Goal: Task Accomplishment & Management: Manage account settings

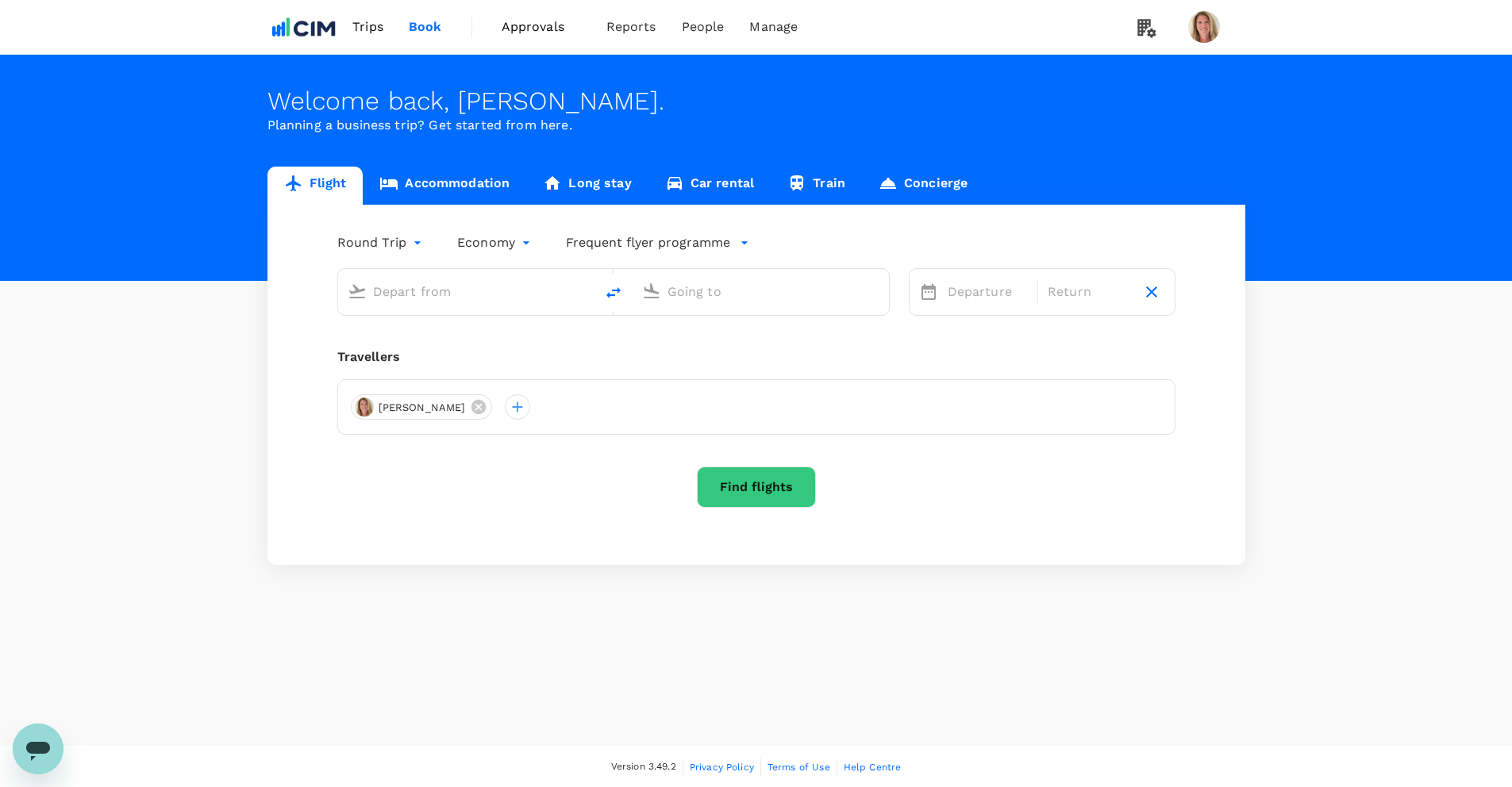
type input "Greenville-Spartanburg Intl (GSP)"
type input "[GEOGRAPHIC_DATA], [GEOGRAPHIC_DATA] (any)"
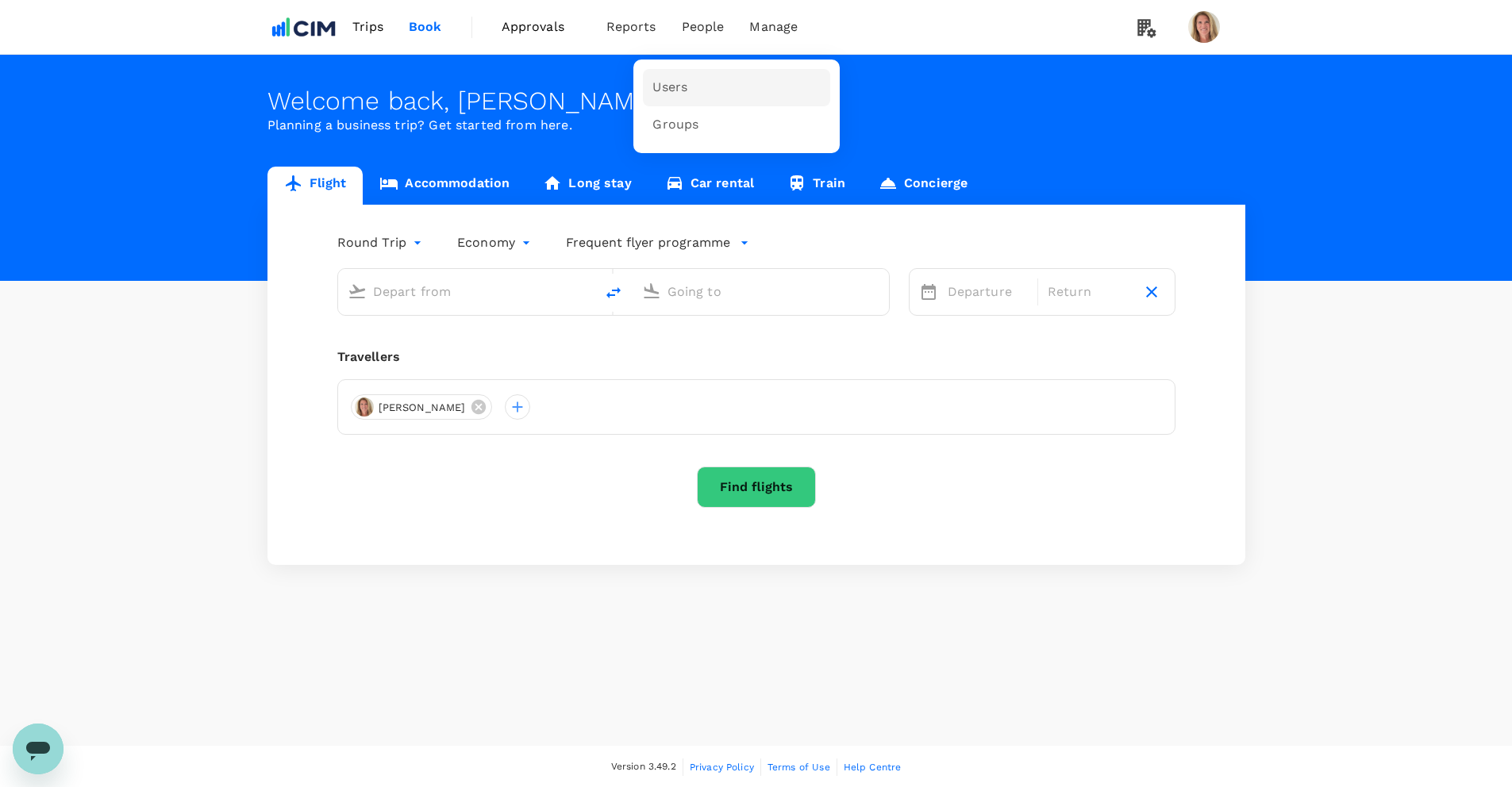
click at [663, 87] on span "Users" at bounding box center [670, 88] width 35 height 18
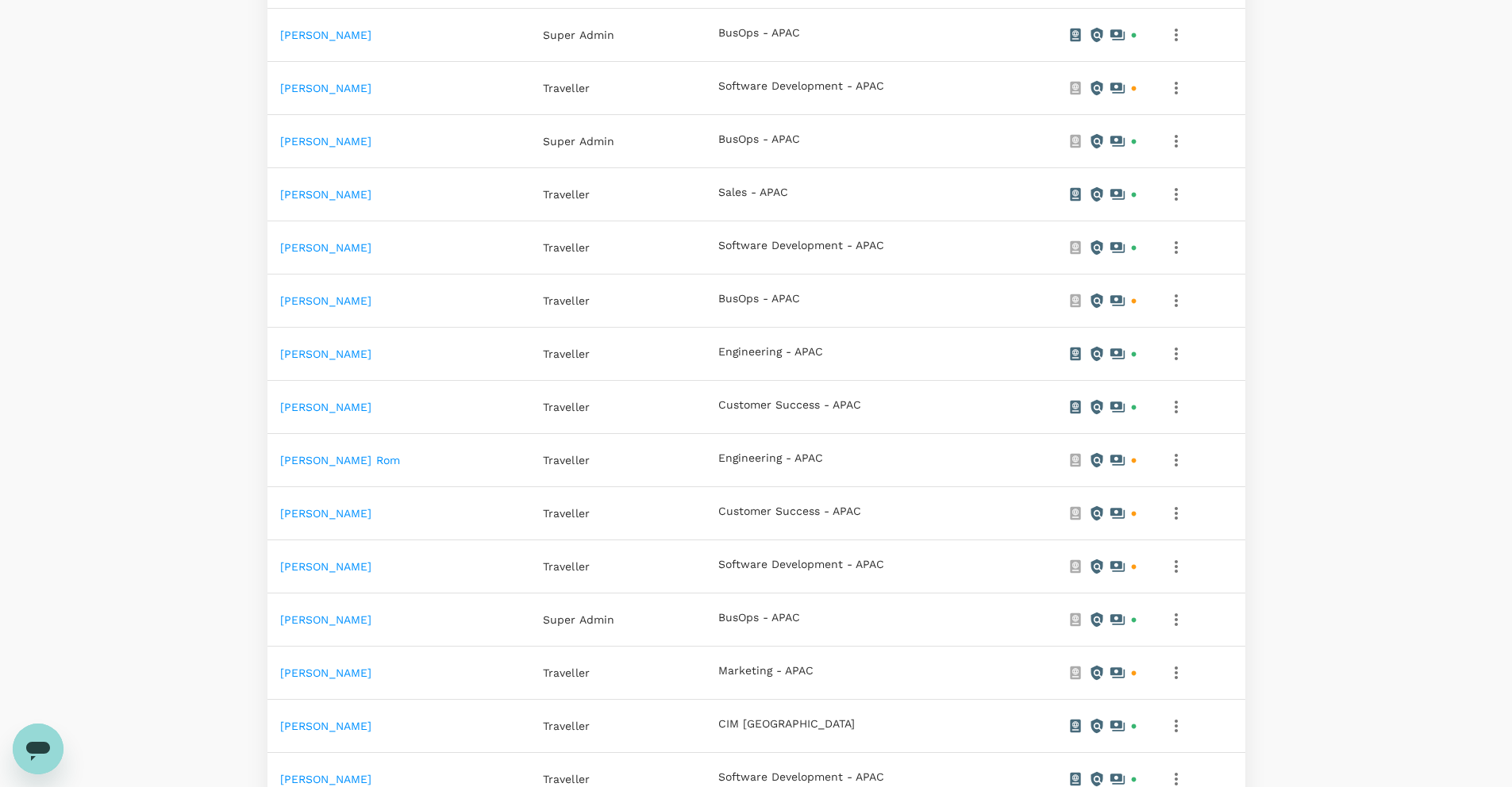
scroll to position [53, 0]
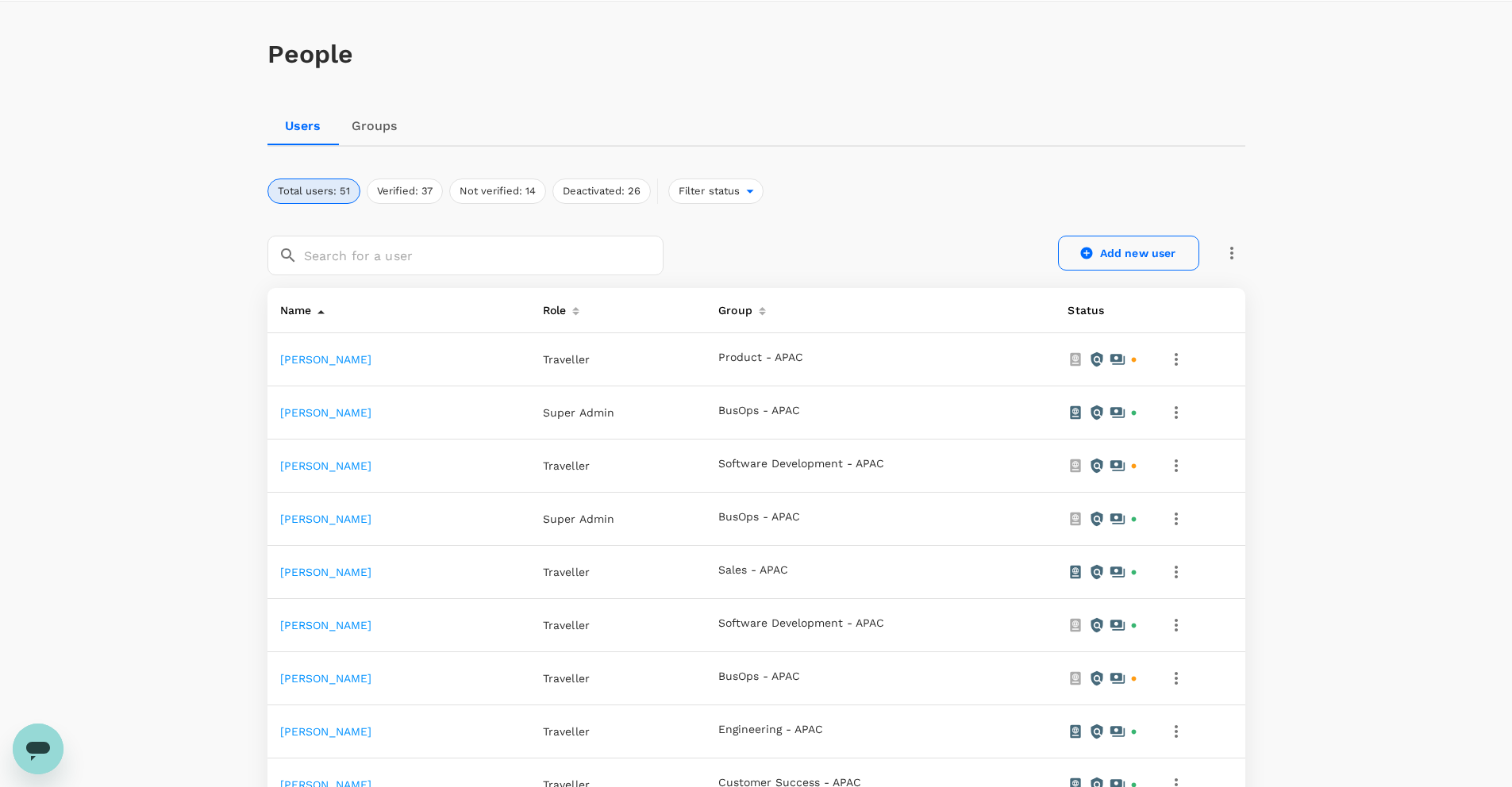
click at [1127, 250] on link "Add new user" at bounding box center [1129, 253] width 142 height 35
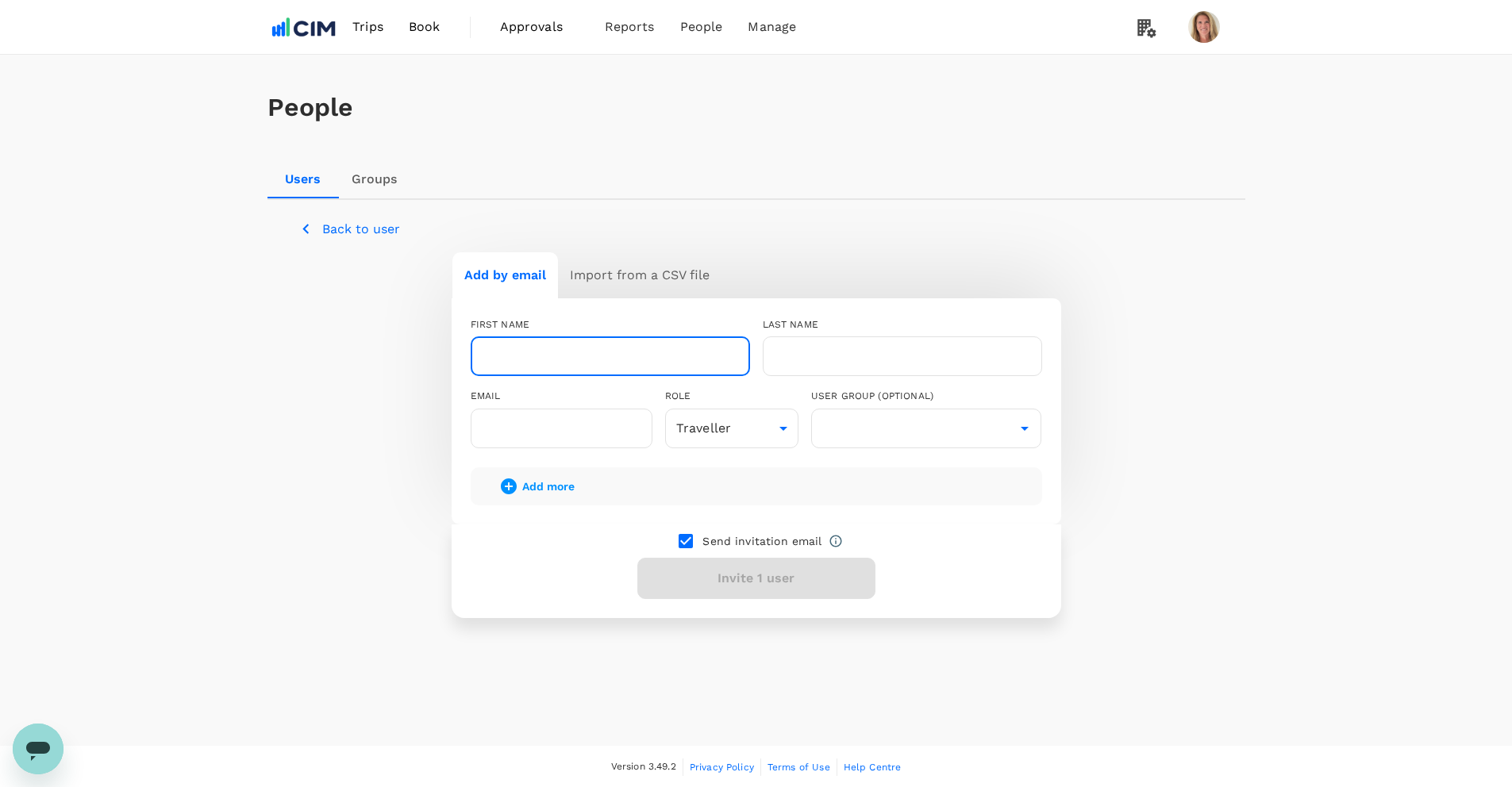
click at [575, 365] on input "text" at bounding box center [611, 356] width 279 height 40
type input "[PERSON_NAME]"
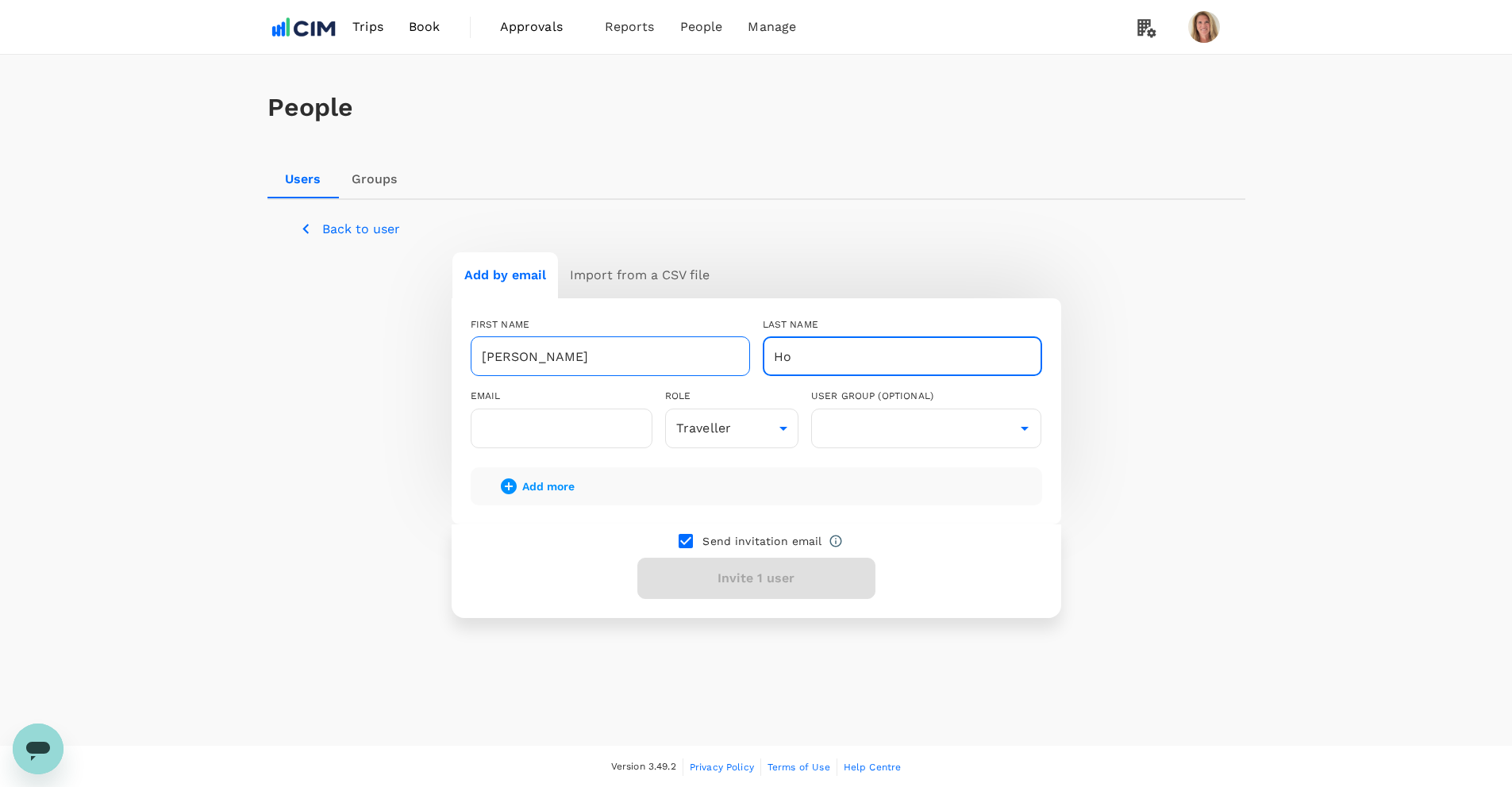
type input "Ho"
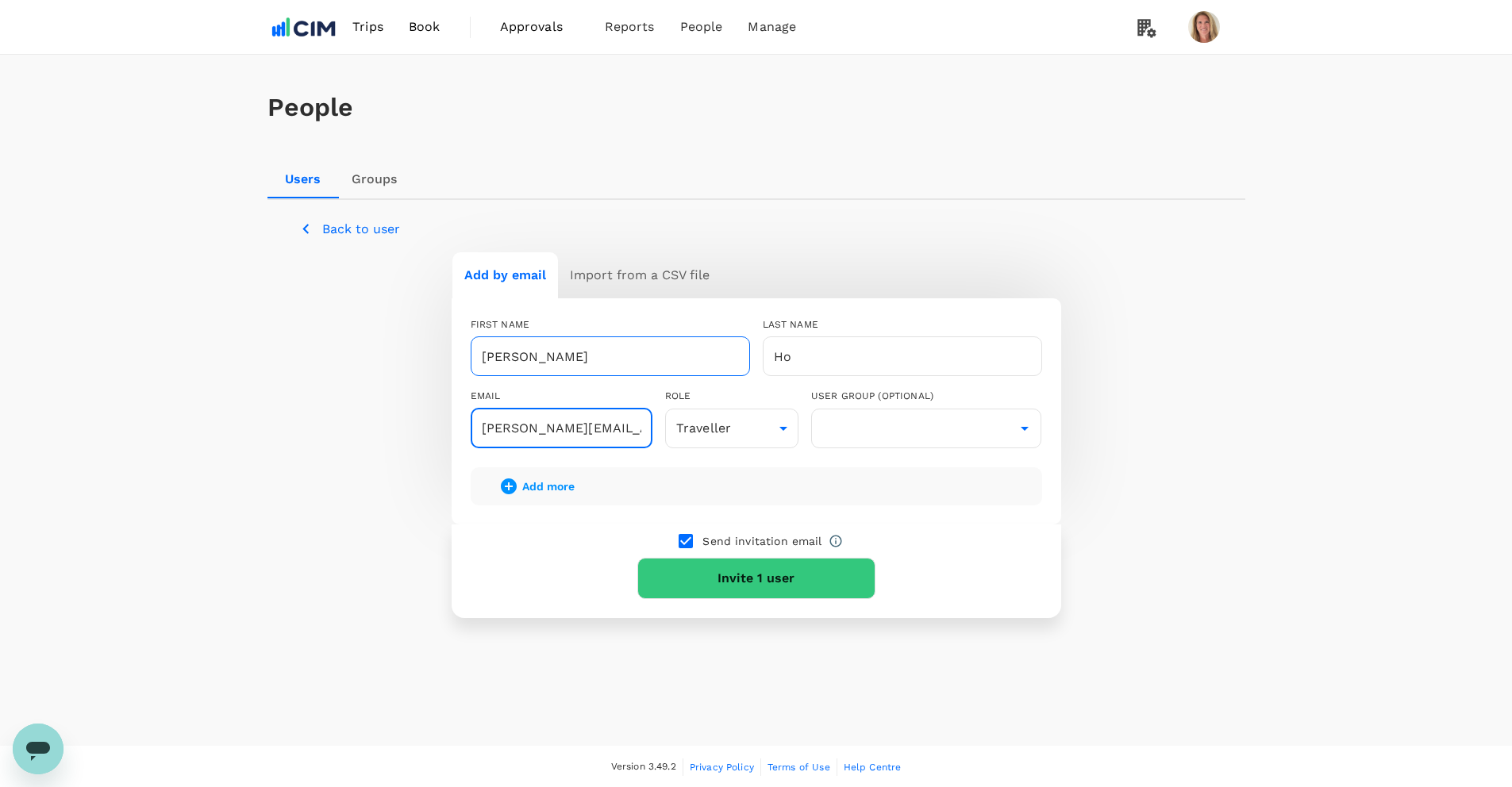
type input "[PERSON_NAME][EMAIL_ADDRESS][DOMAIN_NAME]"
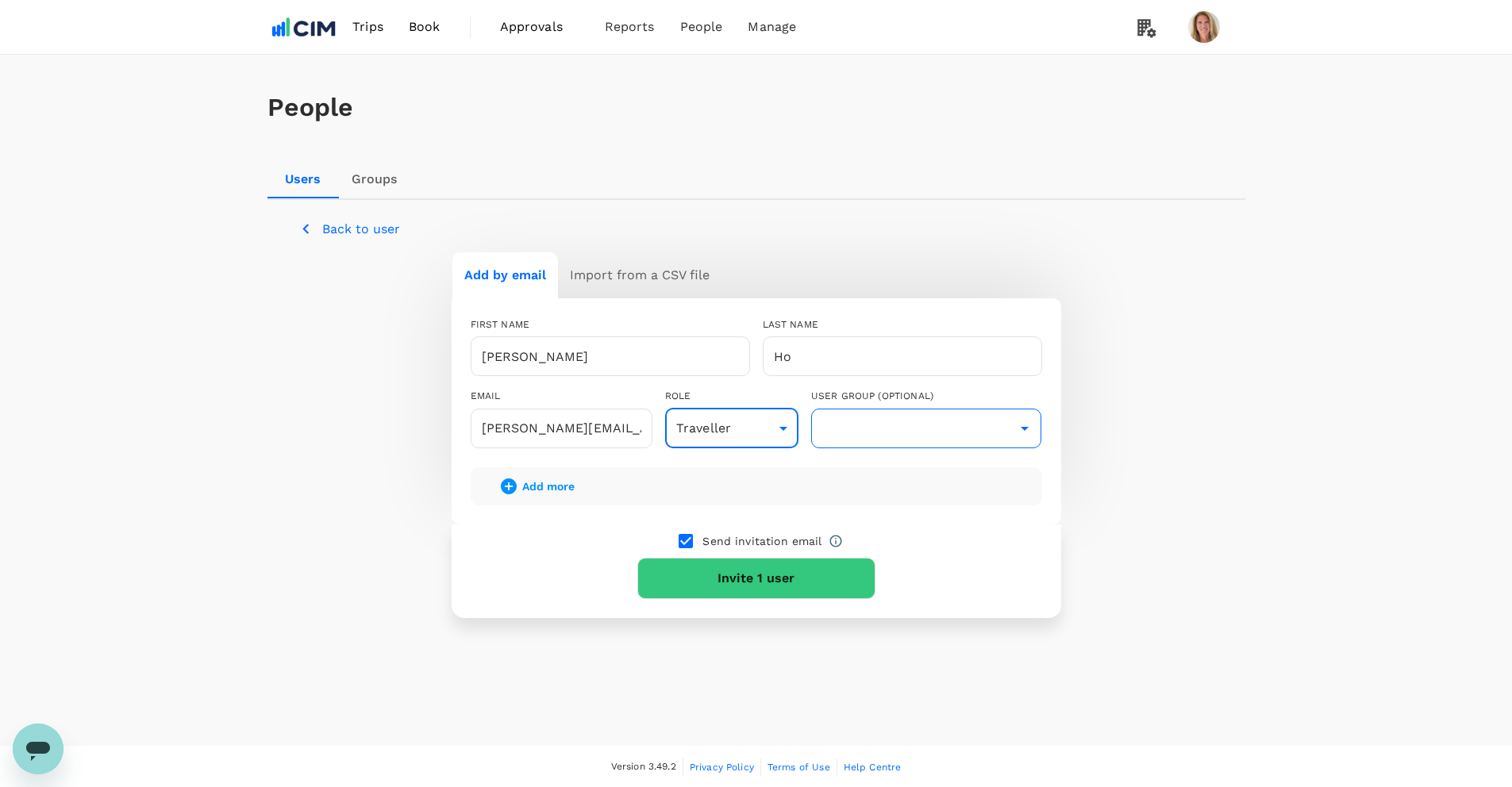
click at [1026, 432] on icon "Open" at bounding box center [1024, 428] width 19 height 19
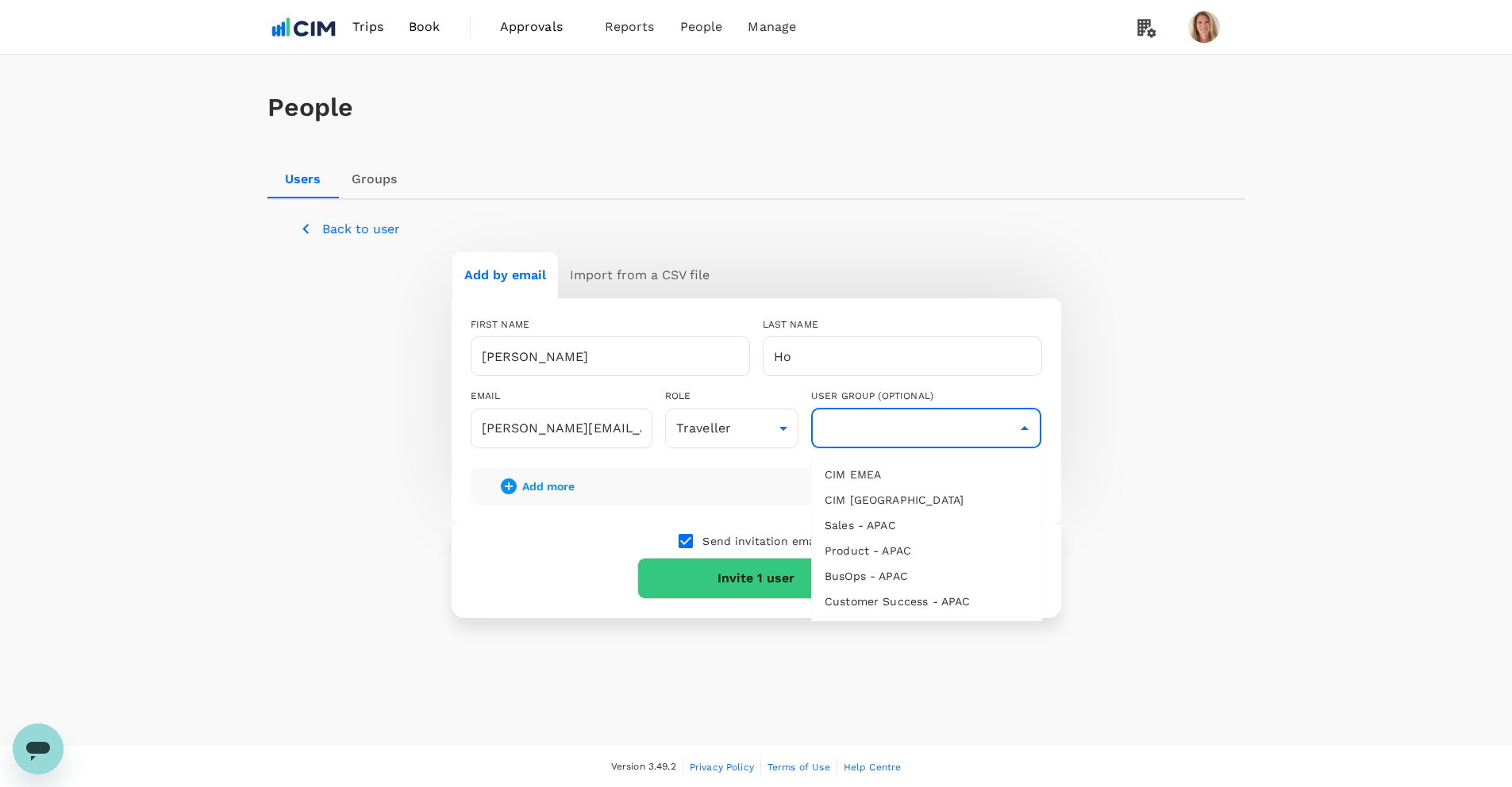
click at [863, 552] on li "Product - APAC" at bounding box center [927, 550] width 229 height 25
type input "Product - APAC"
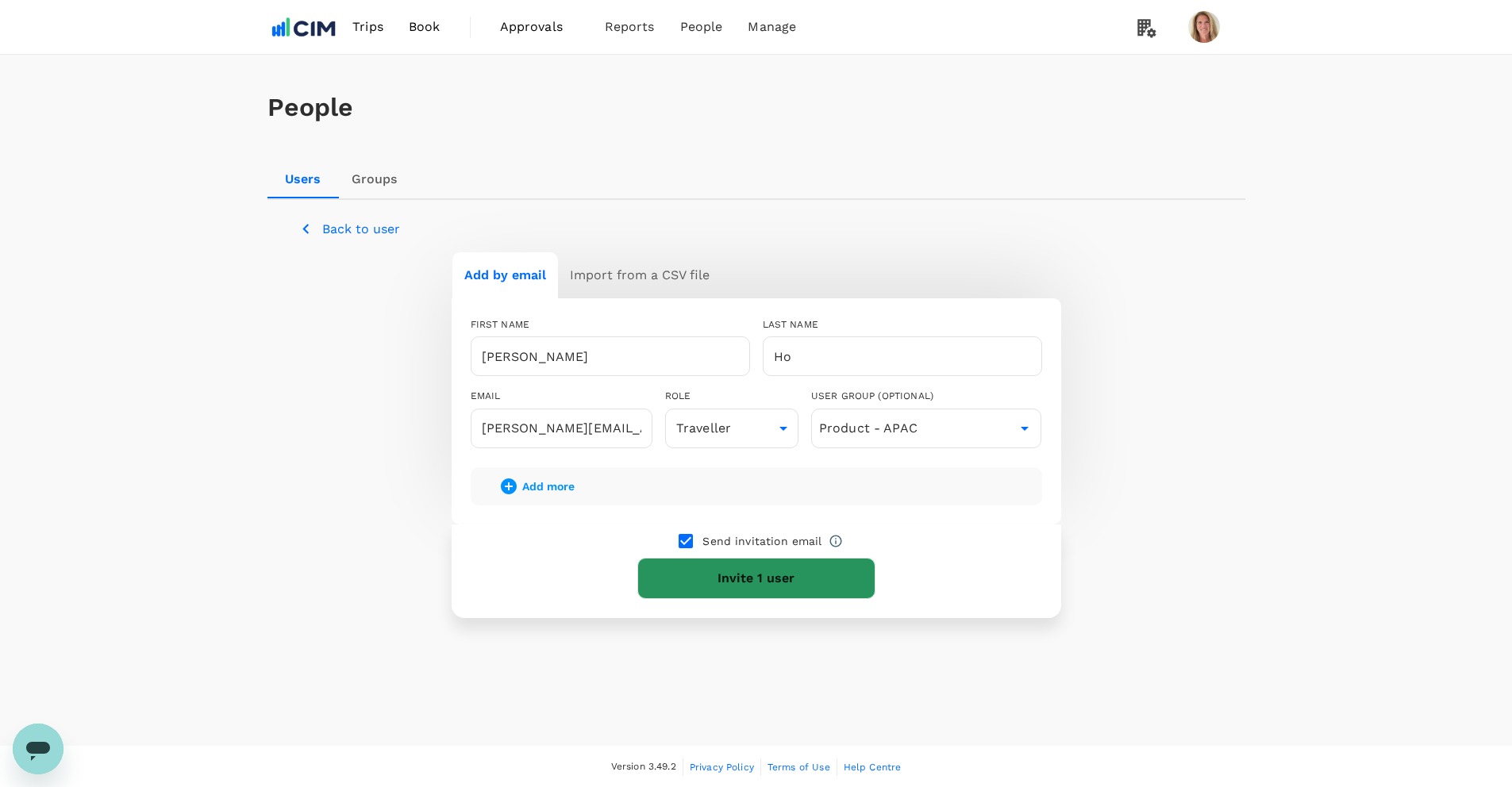
click at [752, 572] on button "Invite 1 user" at bounding box center [756, 578] width 238 height 42
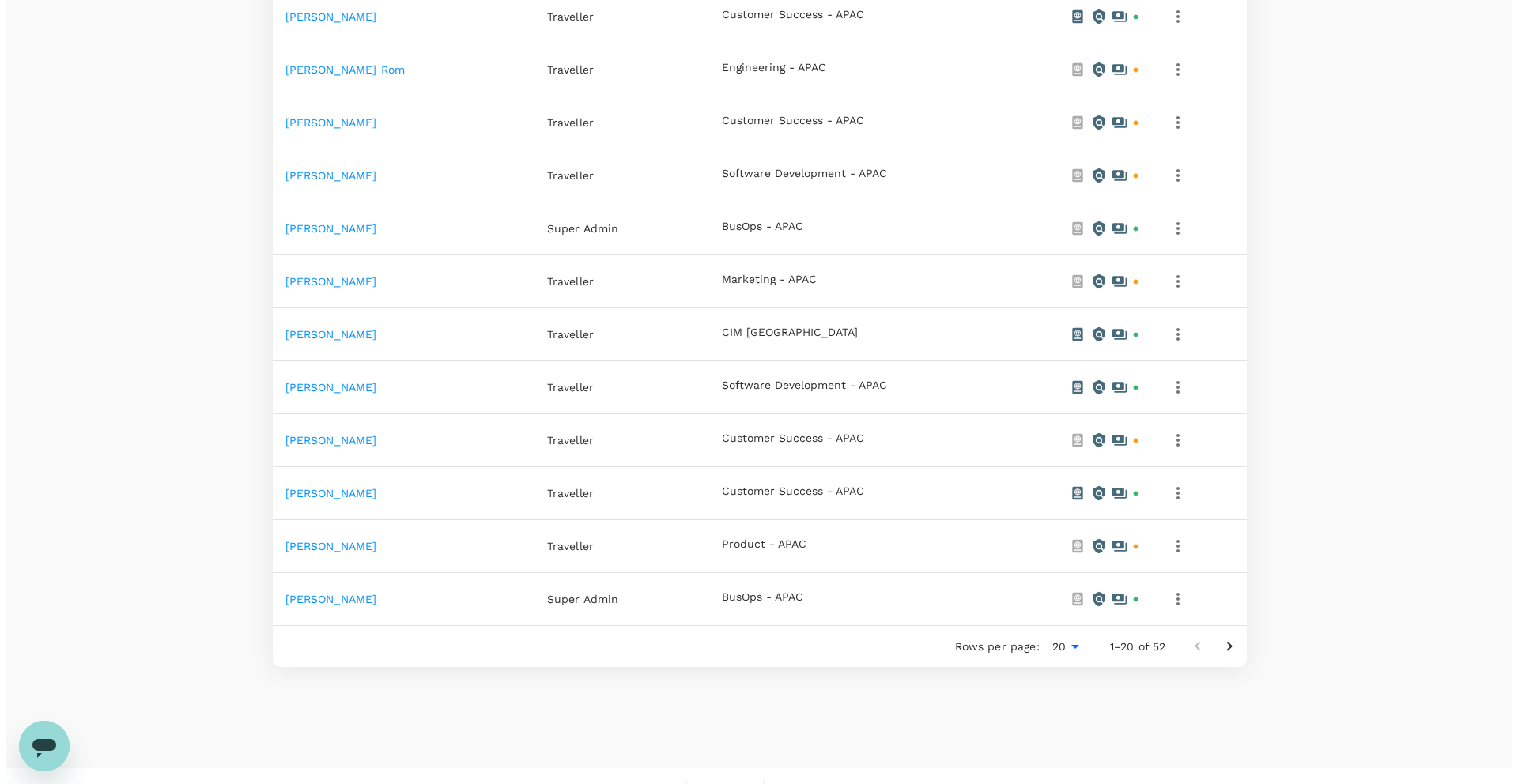
scroll to position [845, 0]
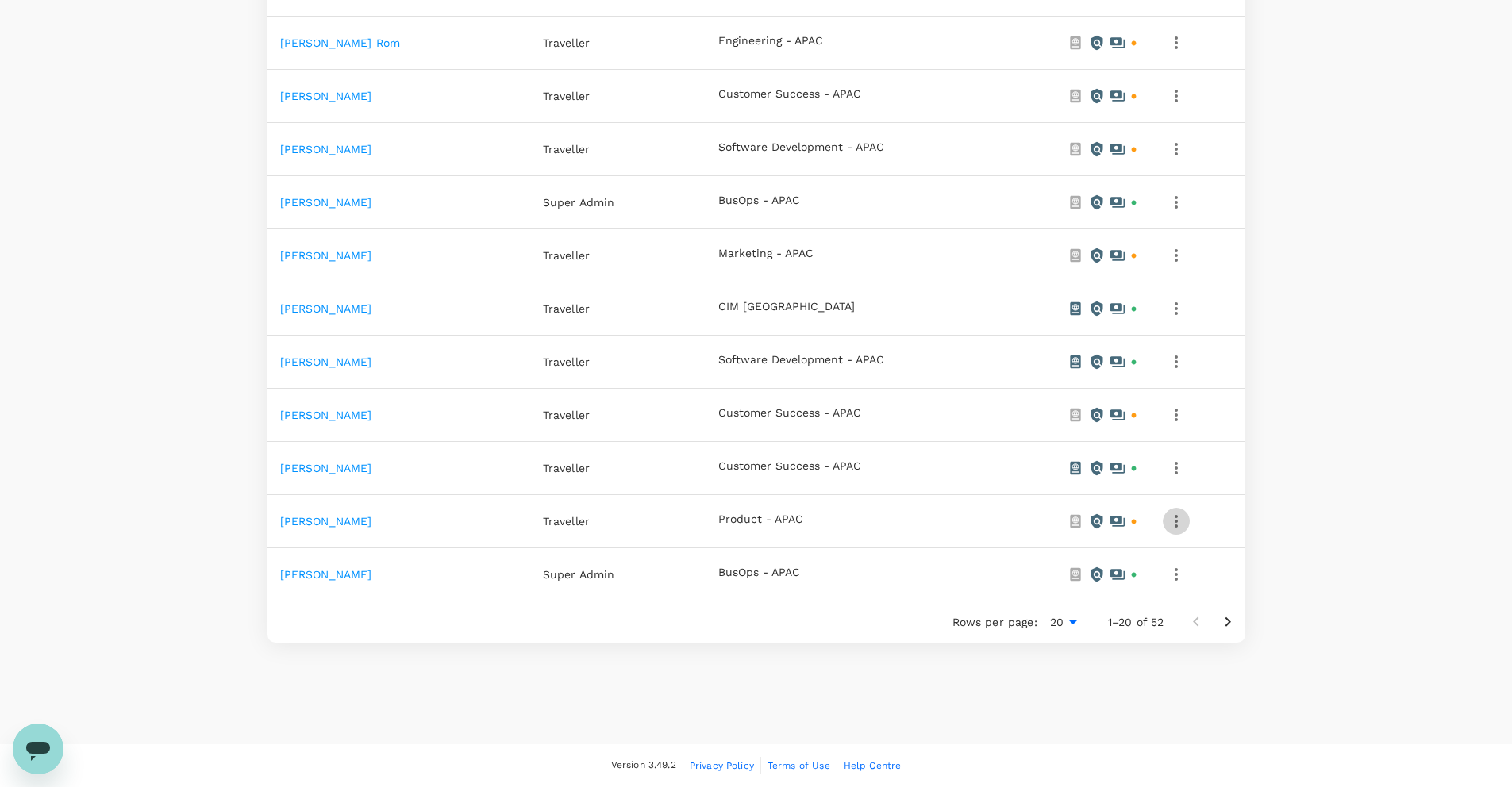
click at [1177, 522] on icon "button" at bounding box center [1176, 522] width 3 height 13
click at [1055, 561] on span "Edit" at bounding box center [1114, 564] width 126 height 19
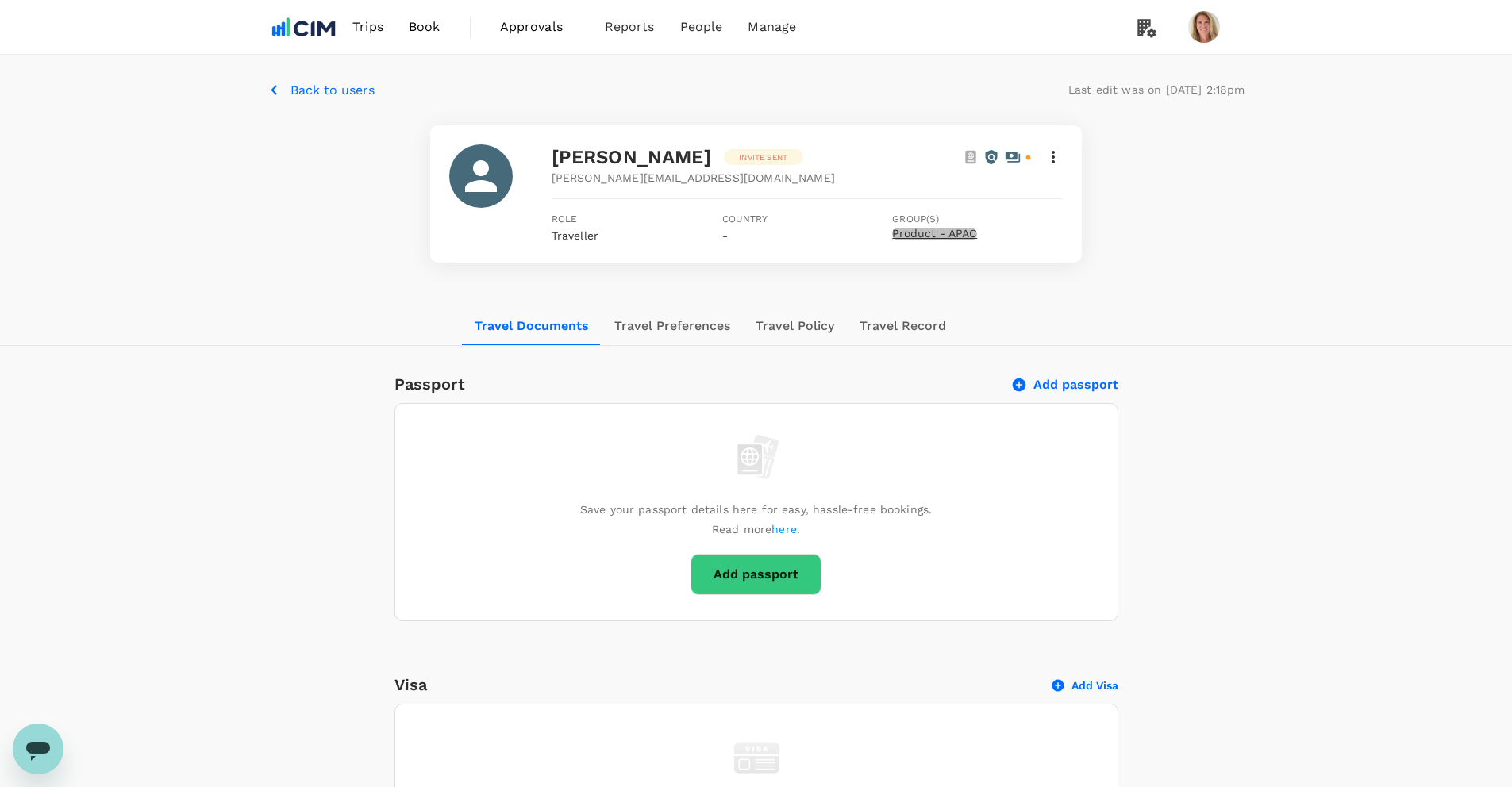
click at [930, 233] on span "Product - APAC" at bounding box center [935, 234] width 85 height 13
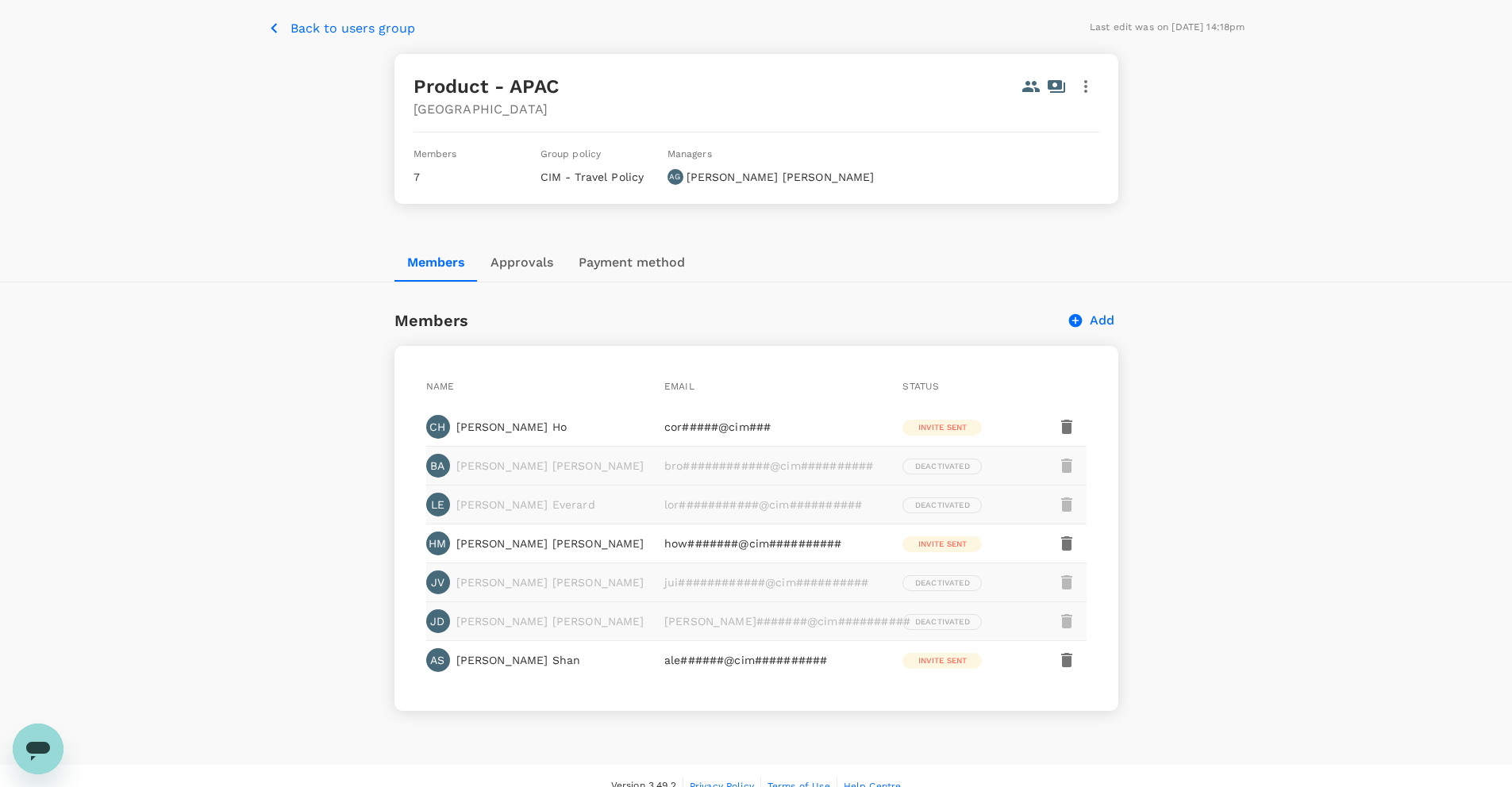
scroll to position [81, 0]
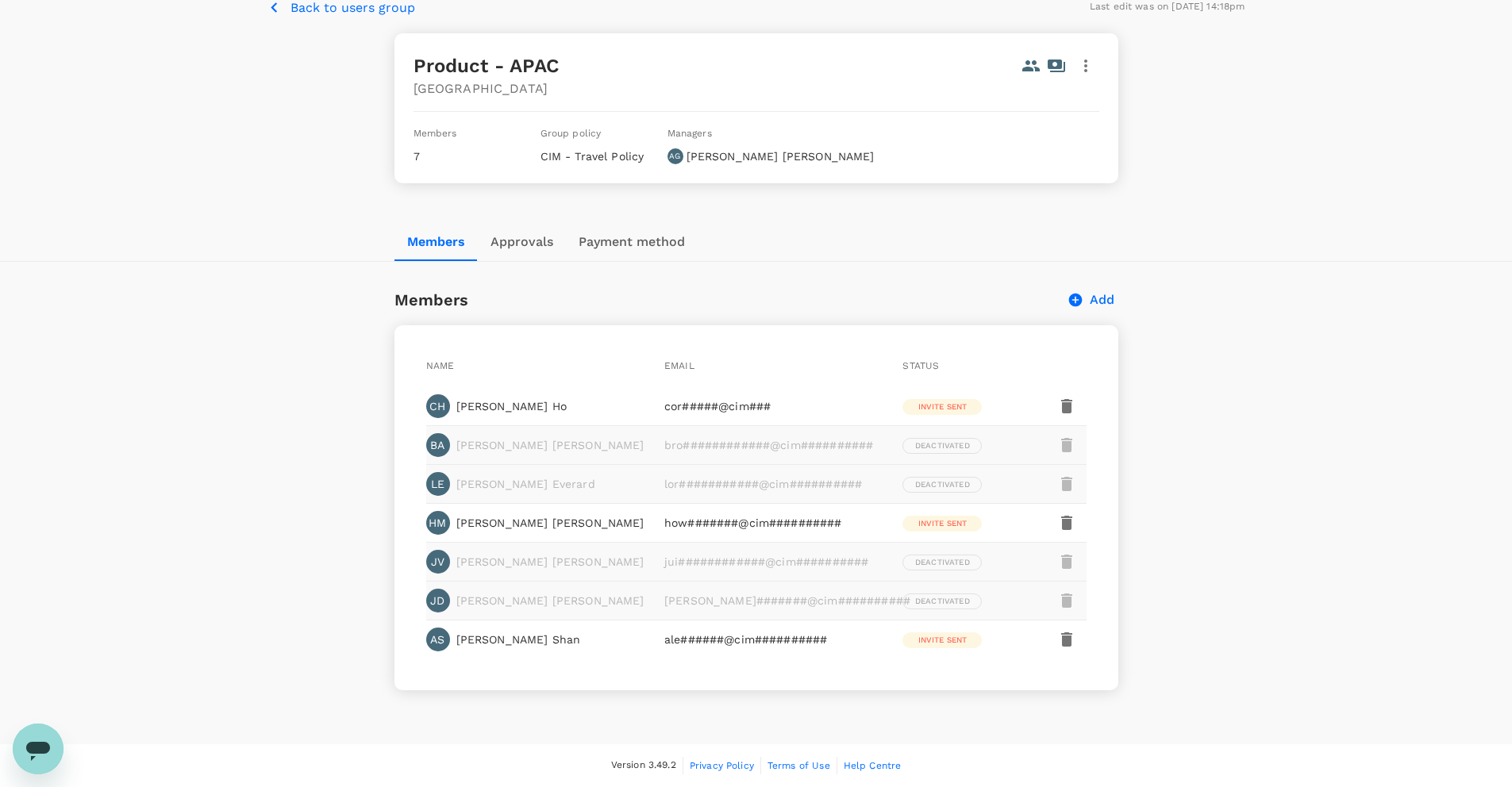
click at [438, 406] on div "CH" at bounding box center [439, 406] width 24 height 24
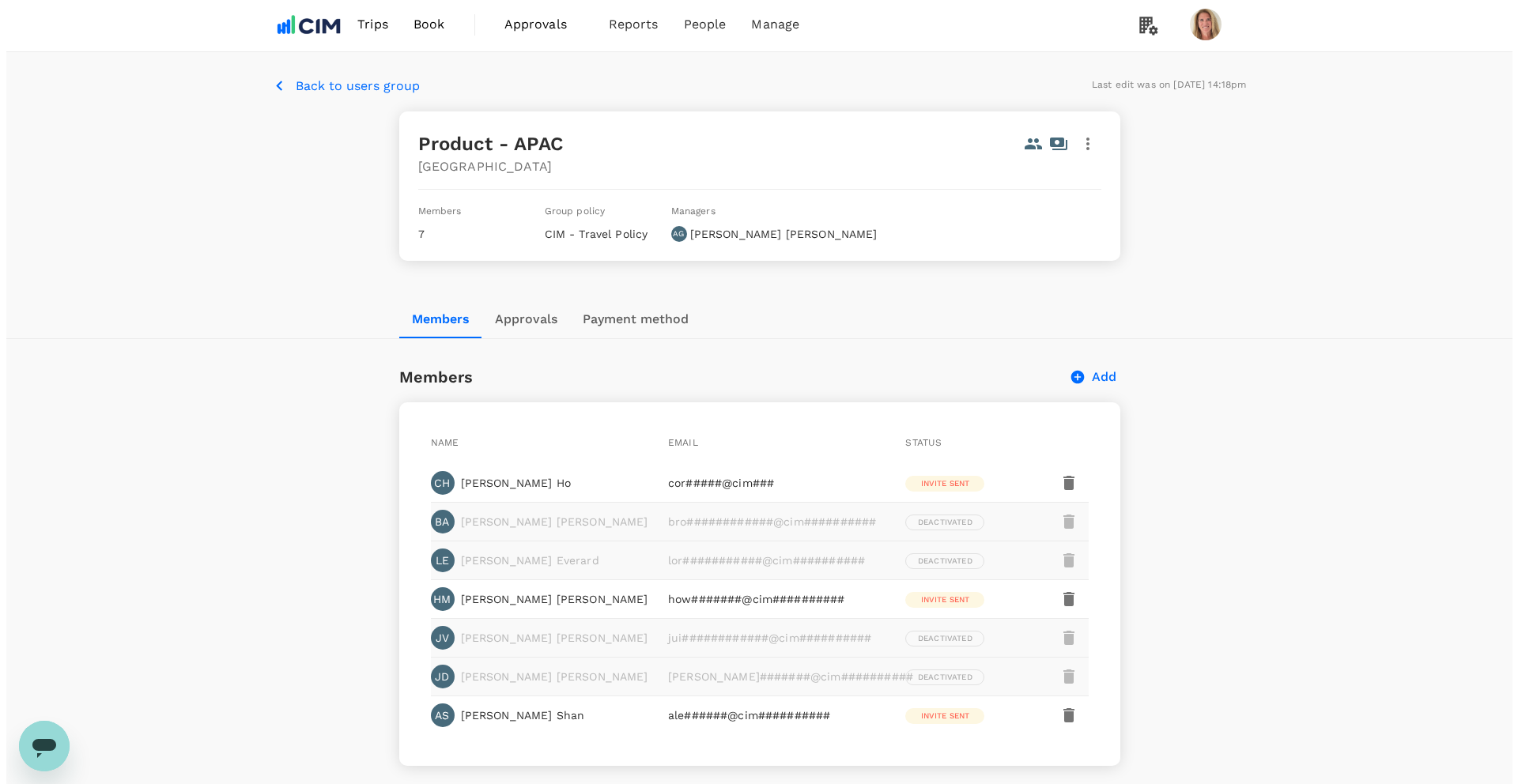
scroll to position [0, 0]
click at [1061, 485] on icon "button" at bounding box center [1063, 485] width 11 height 14
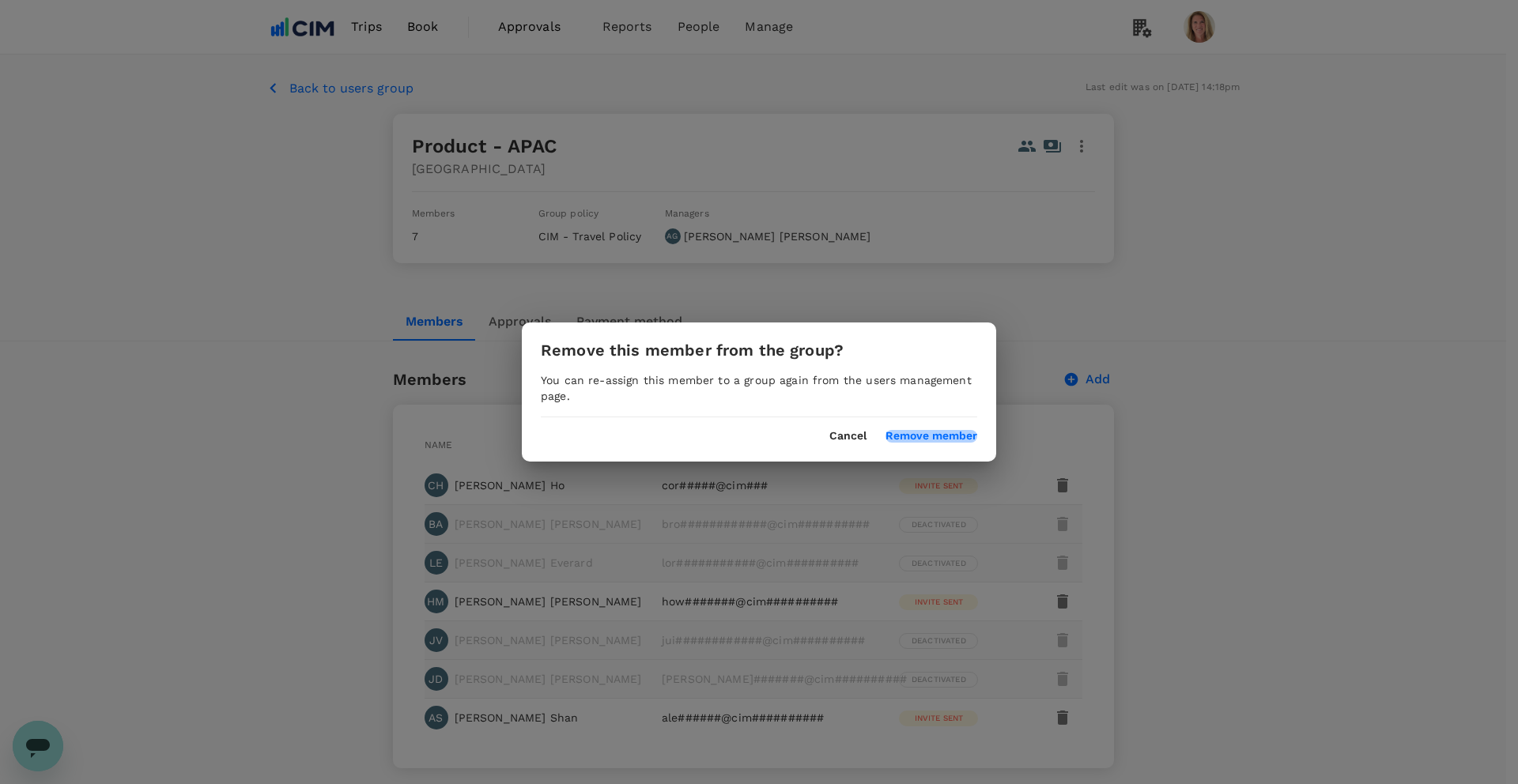
click at [929, 431] on button "Remove member" at bounding box center [932, 437] width 92 height 13
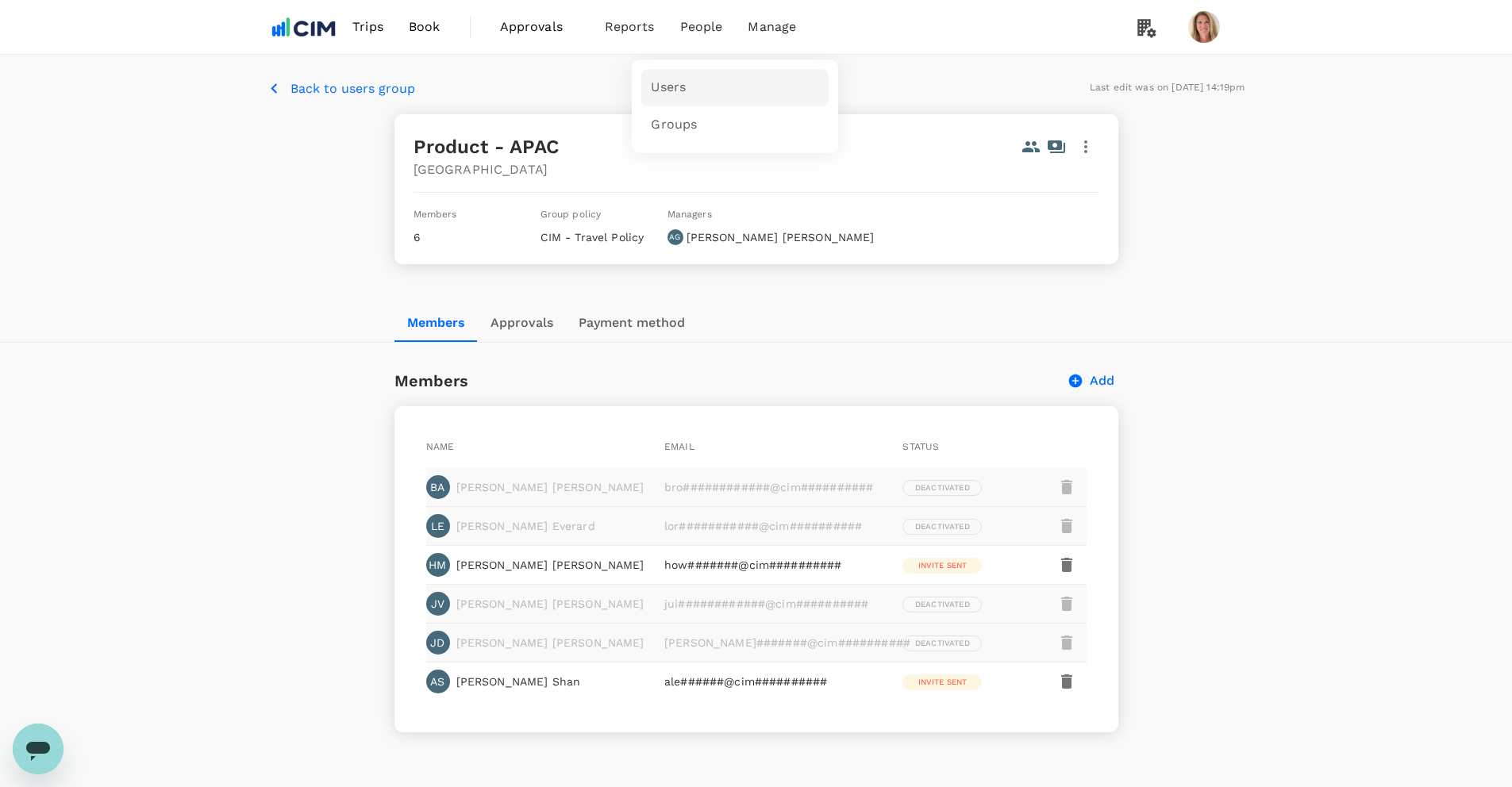
click at [673, 87] on span "Users" at bounding box center [669, 88] width 35 height 18
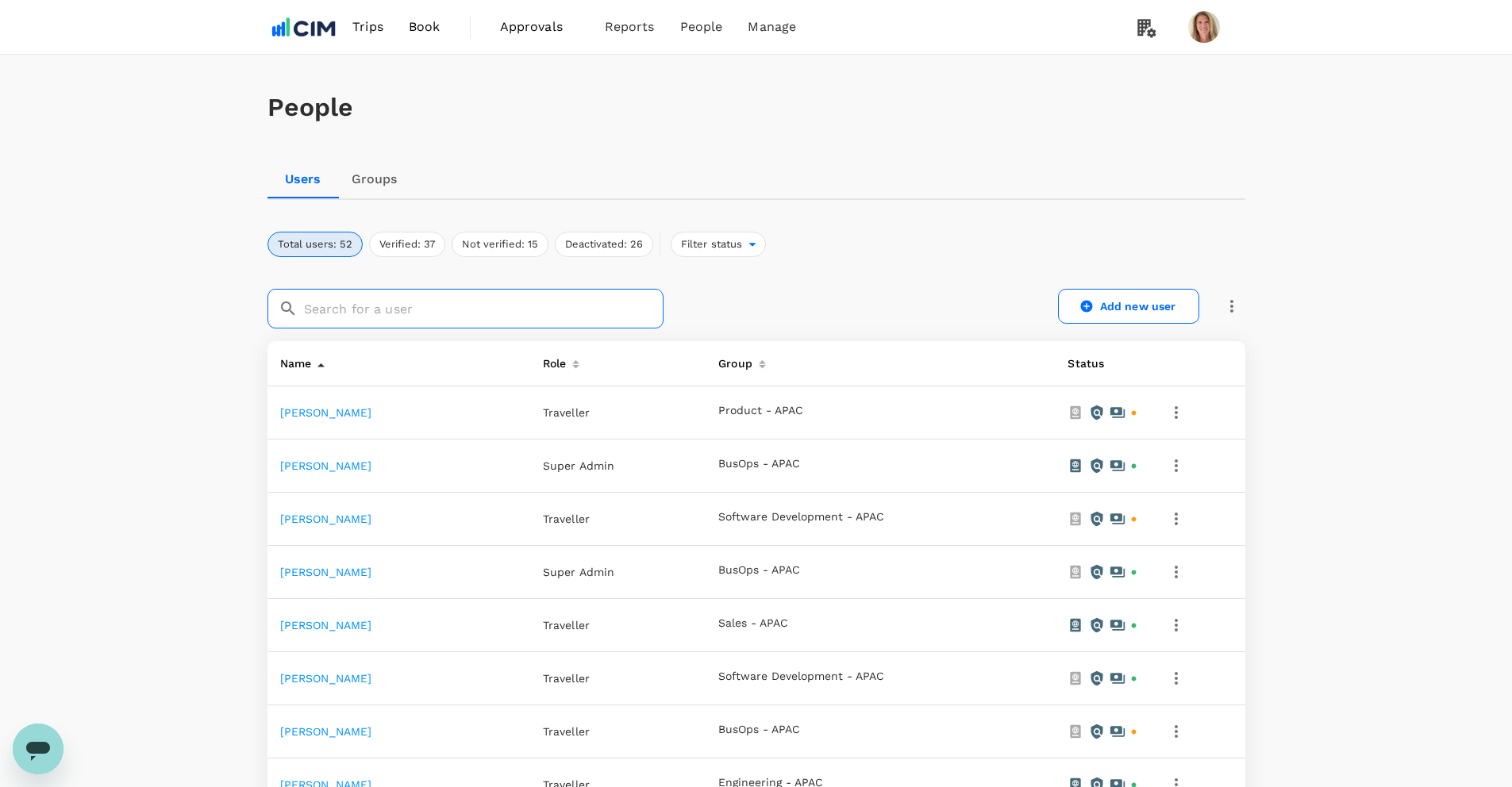
click at [343, 305] on input "text" at bounding box center [484, 308] width 360 height 40
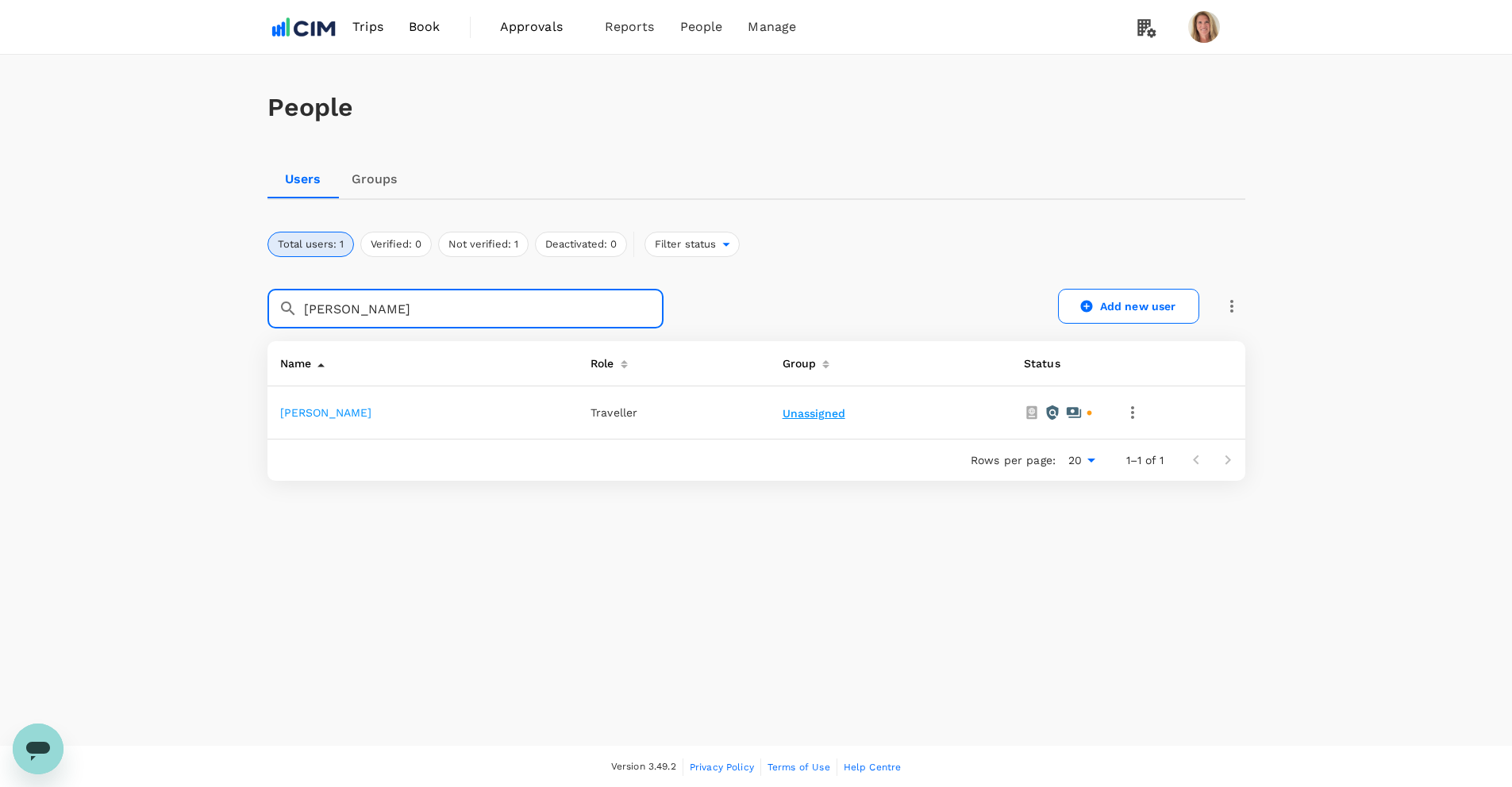
type input "[PERSON_NAME]"
click at [783, 412] on button "Unassigned" at bounding box center [815, 414] width 66 height 13
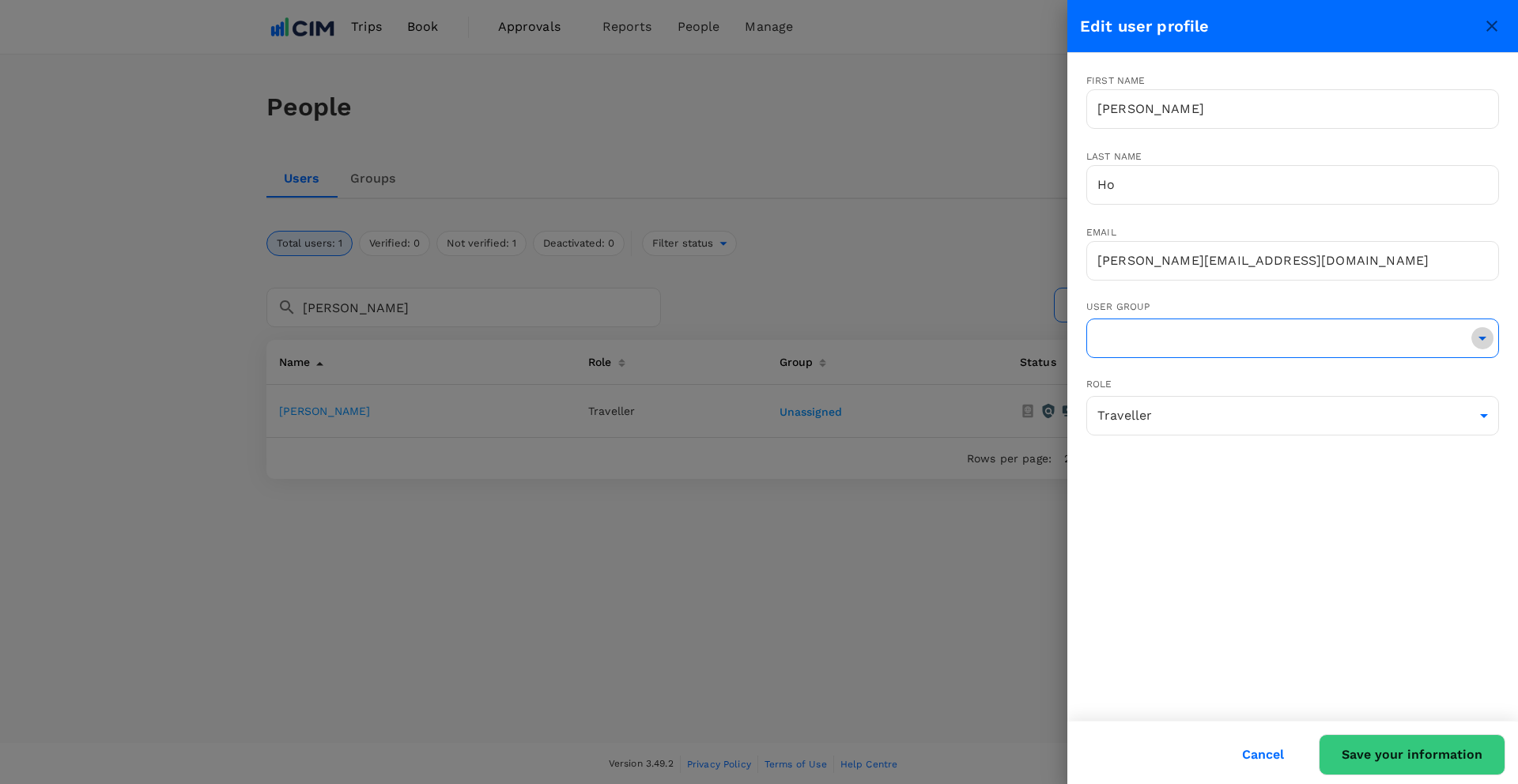
click at [1477, 339] on icon "Open" at bounding box center [1482, 338] width 19 height 19
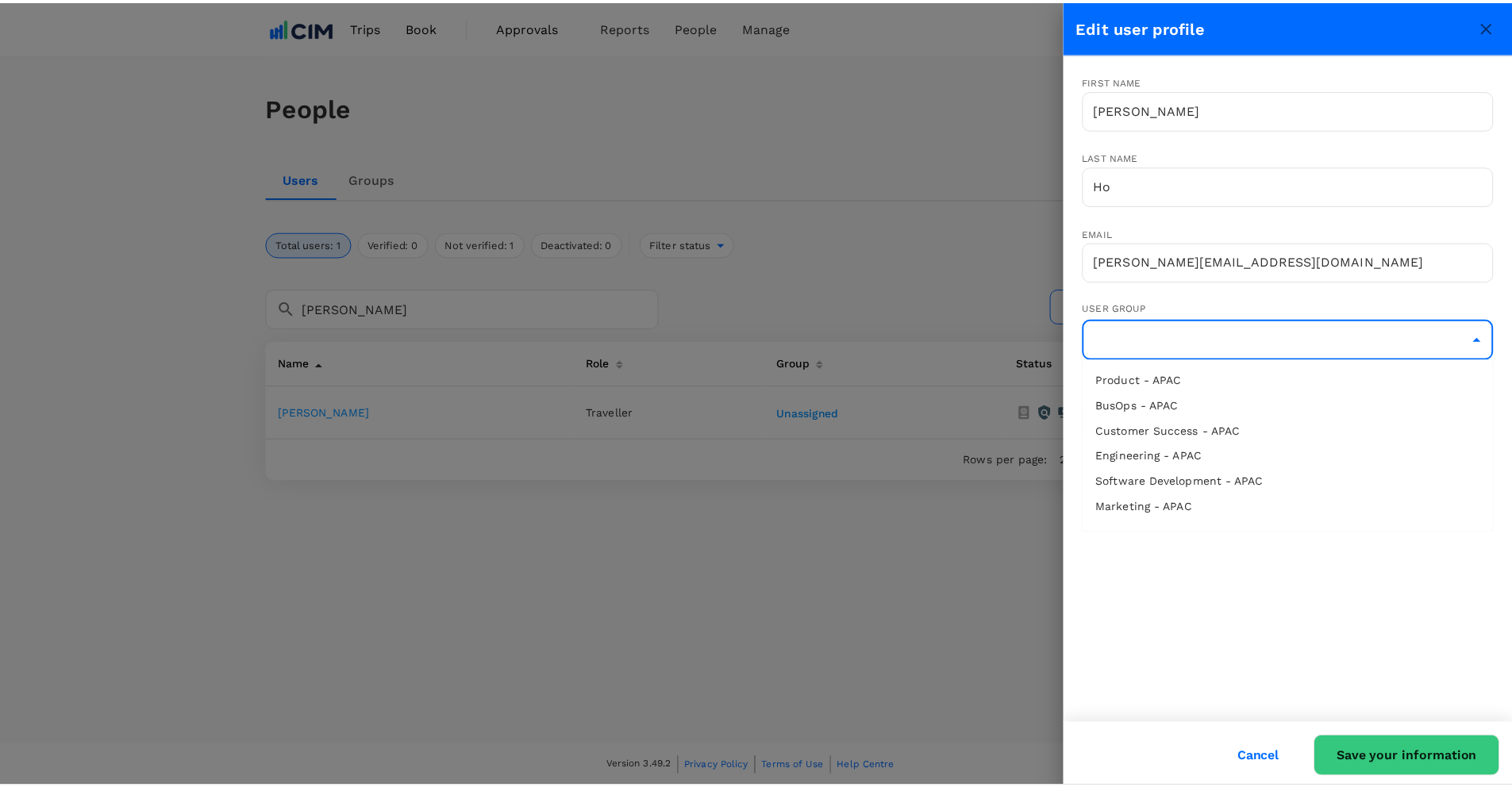
scroll to position [82, 0]
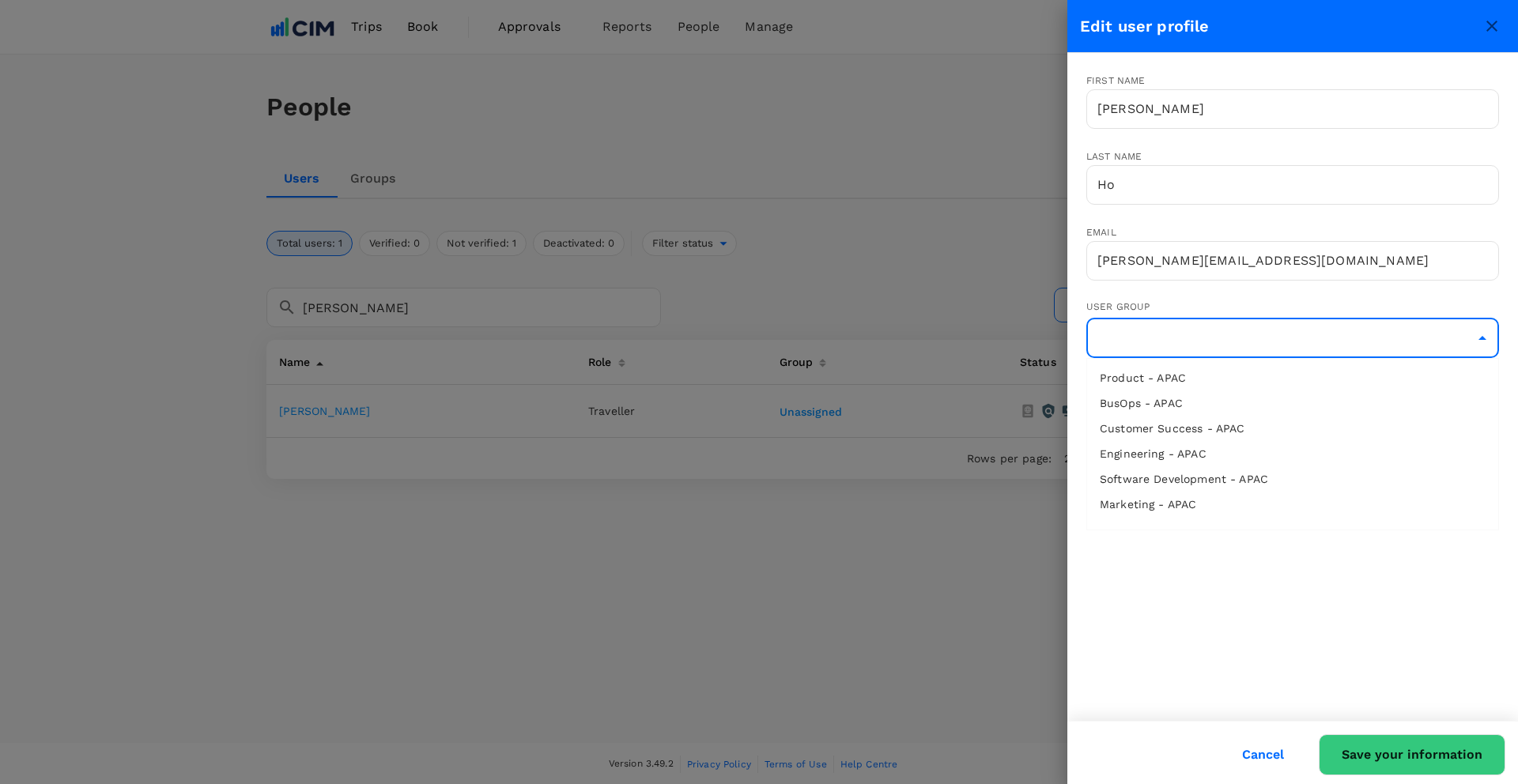
click at [1182, 479] on li "Software Development - APAC" at bounding box center [1293, 478] width 411 height 25
type input "Software Development - APAC"
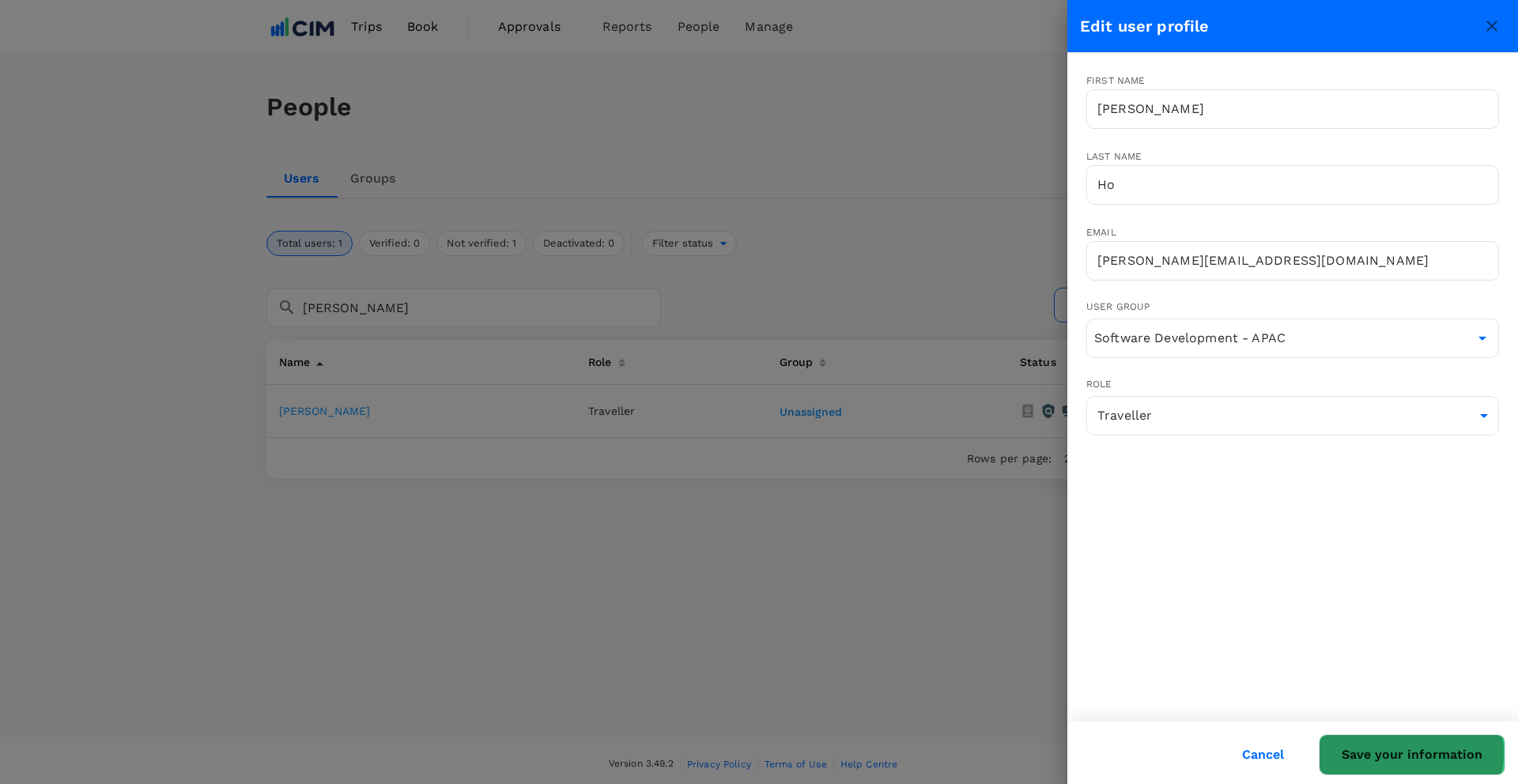
click at [1406, 753] on button "Save your information" at bounding box center [1412, 755] width 186 height 41
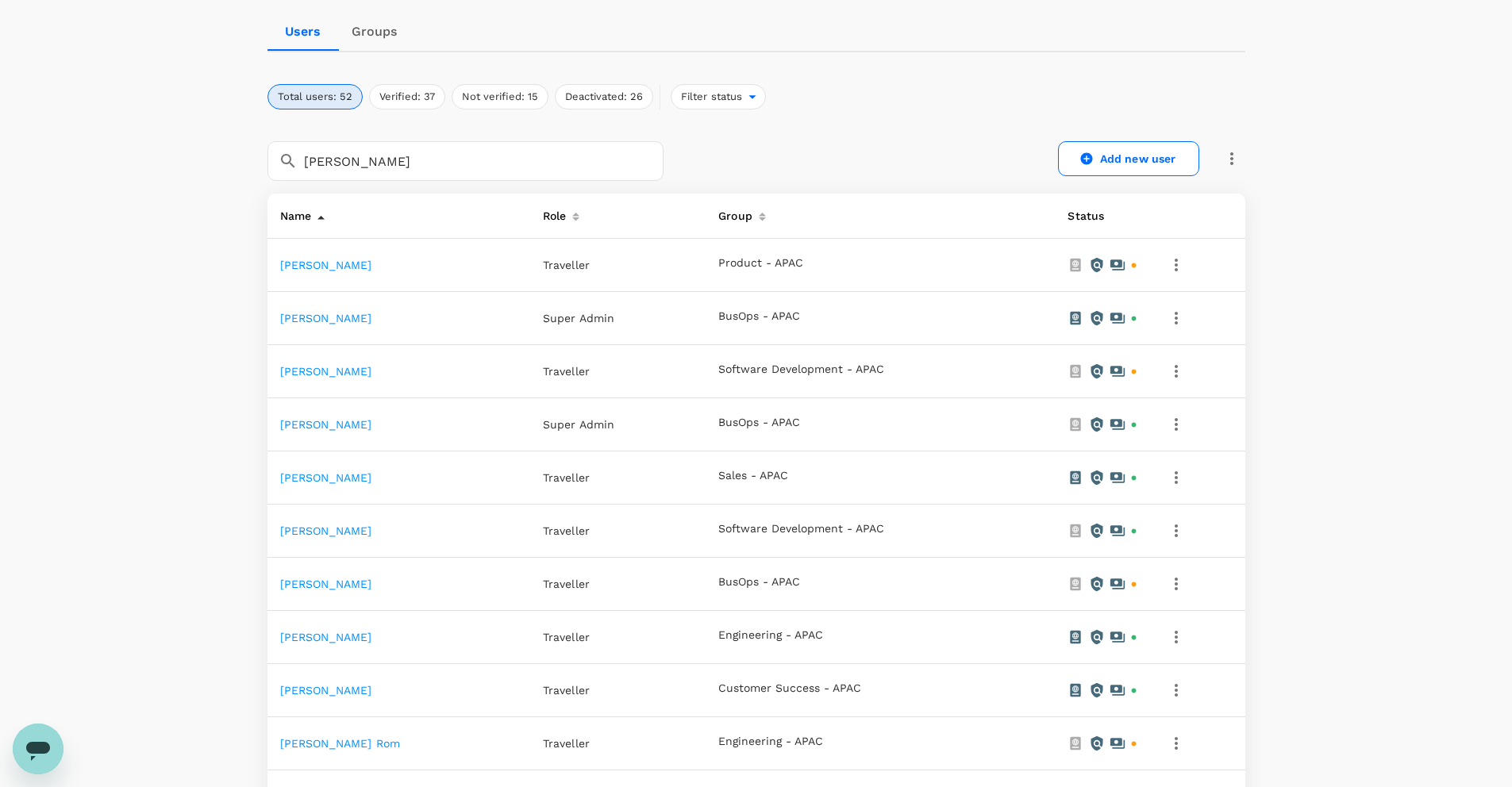
scroll to position [848, 0]
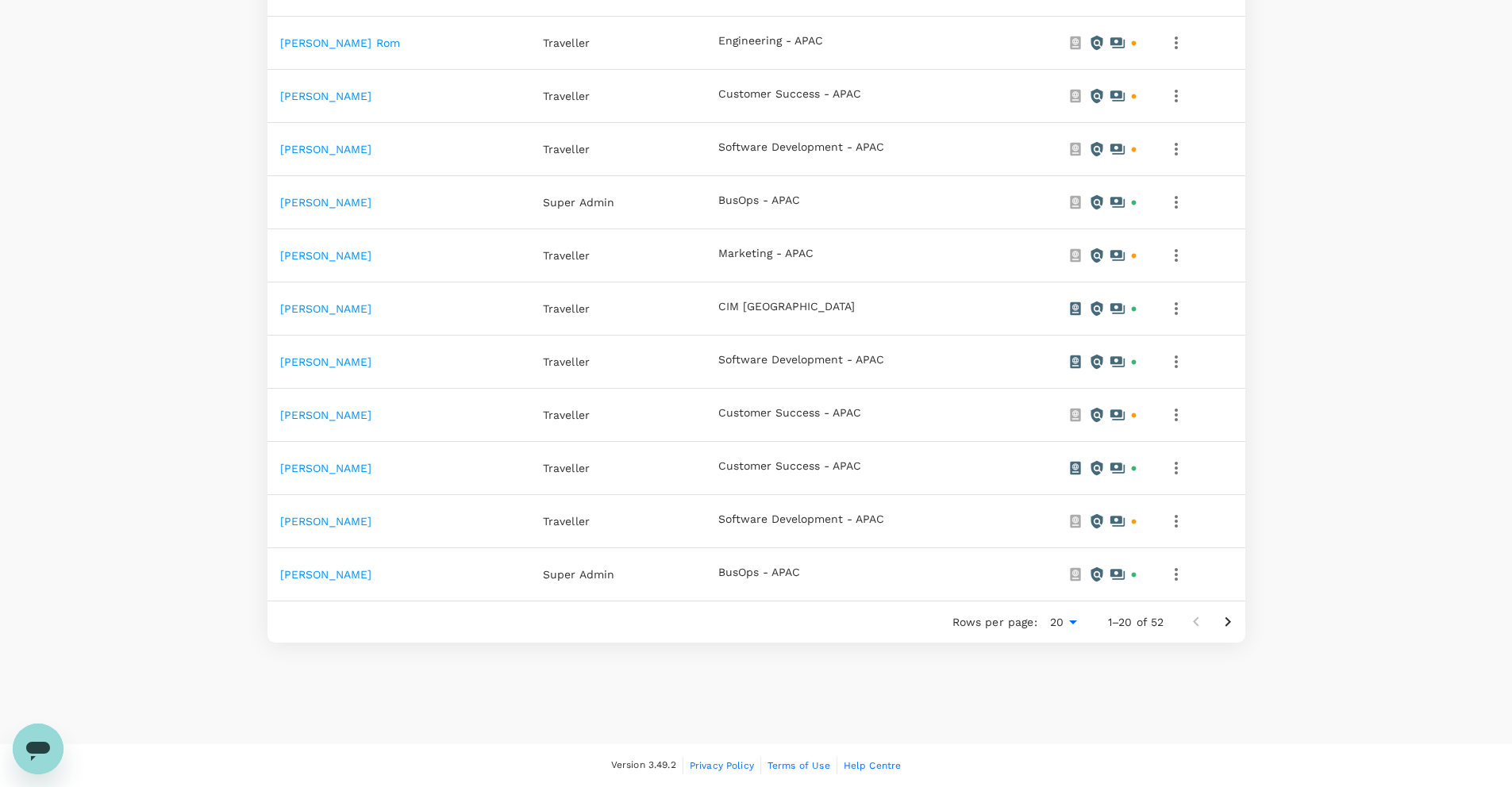
click at [305, 520] on link "[PERSON_NAME]" at bounding box center [327, 522] width 93 height 13
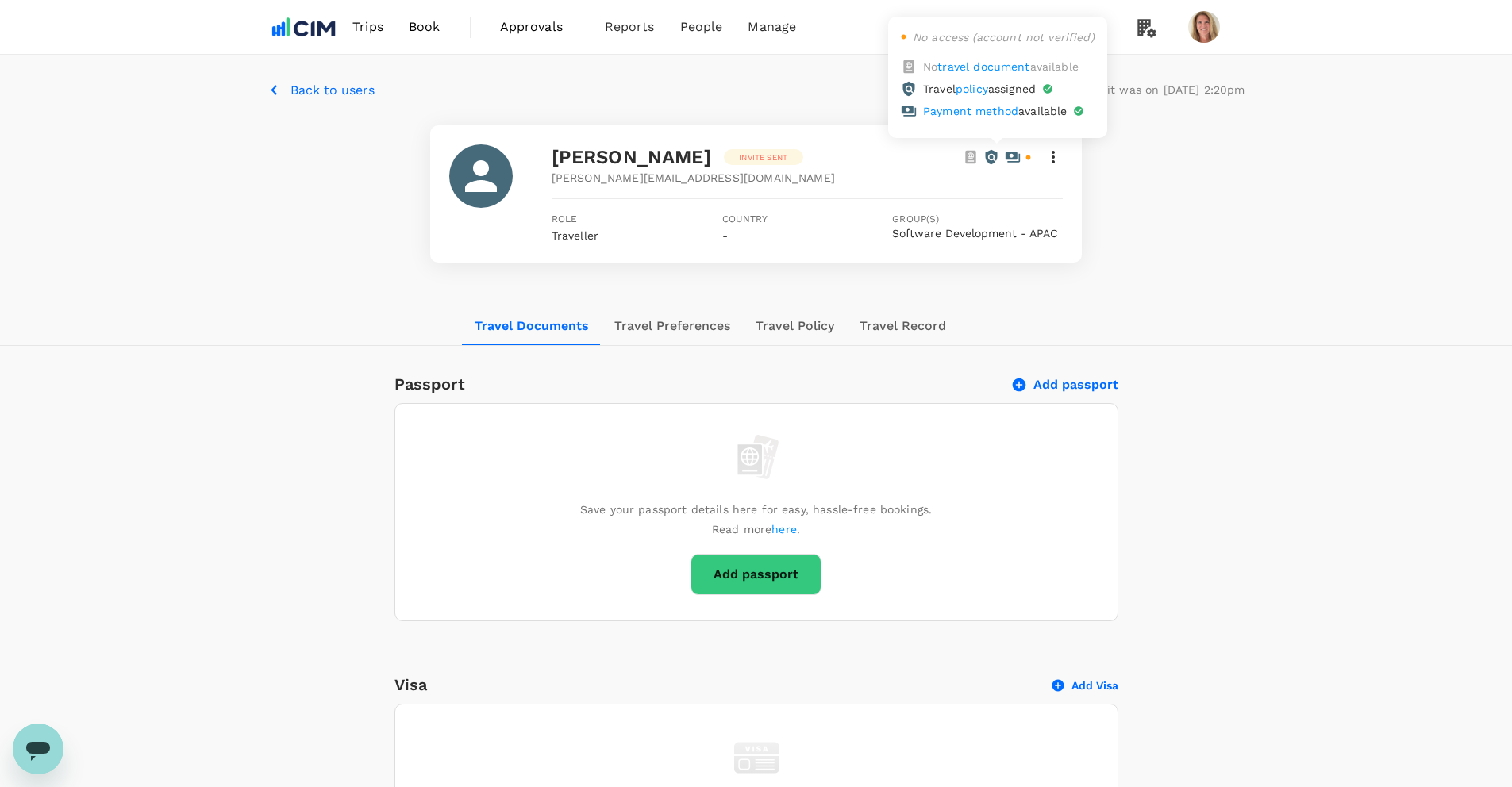
click at [1013, 154] on icon at bounding box center [1012, 156] width 14 height 10
click at [1055, 159] on icon at bounding box center [1053, 157] width 19 height 19
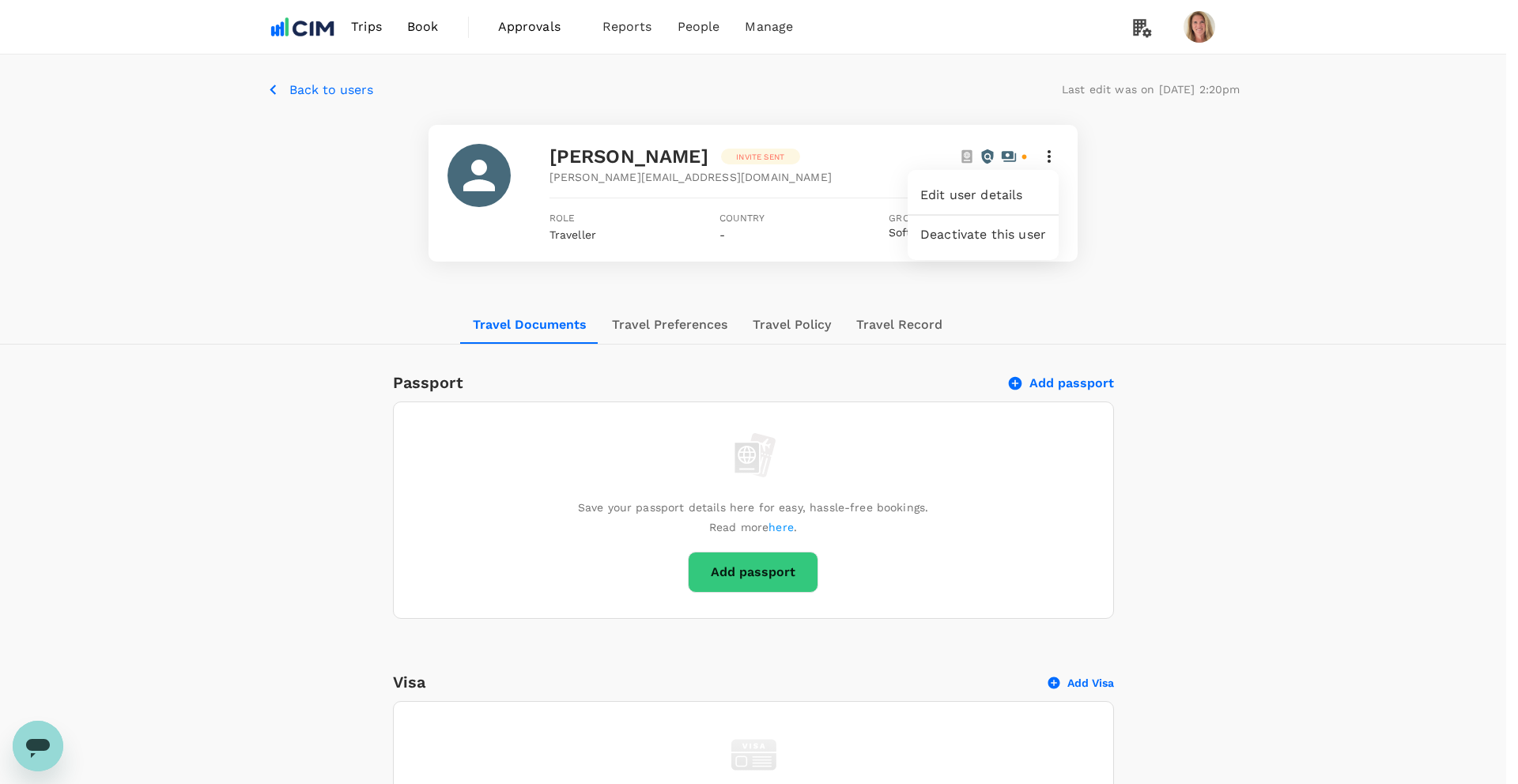
click at [1051, 158] on div at bounding box center [759, 392] width 1518 height 784
